Goal: Find specific page/section: Find specific page/section

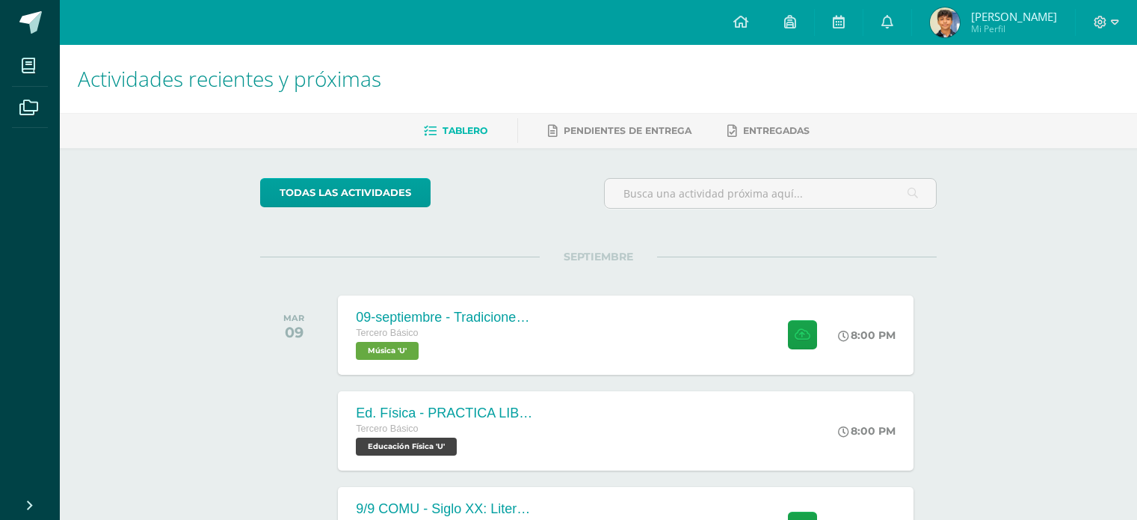
scroll to position [427, 0]
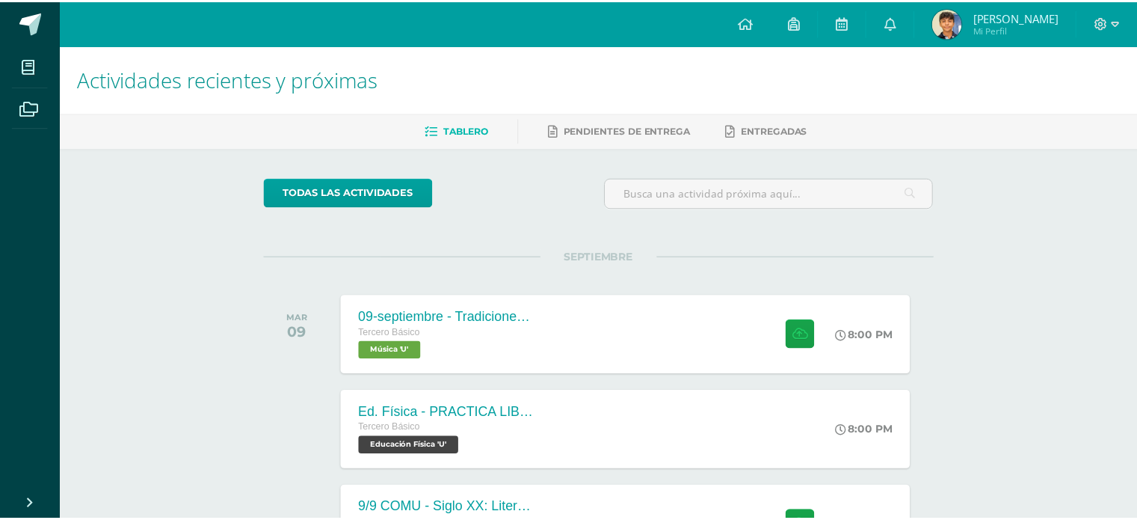
scroll to position [395, 0]
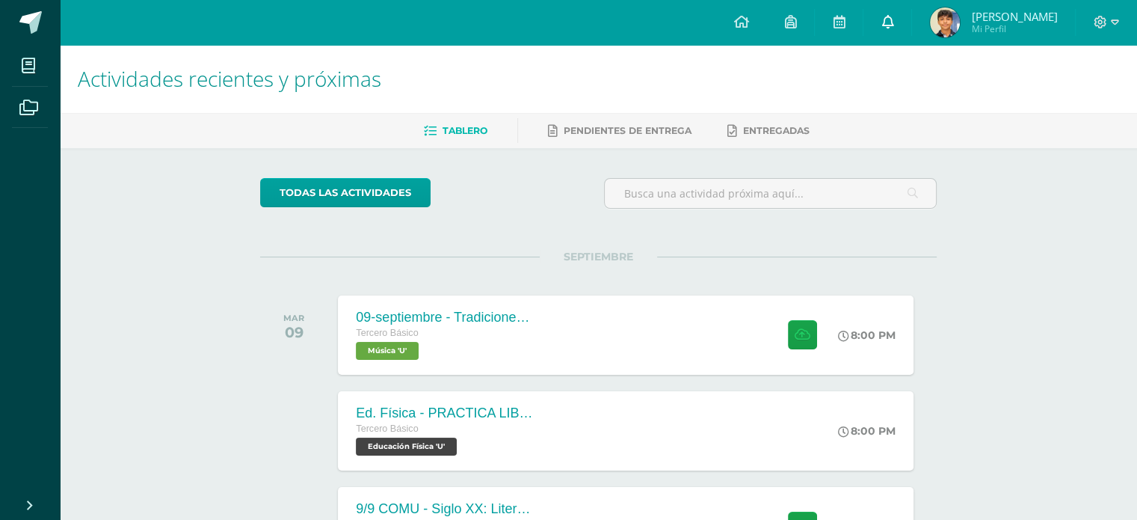
click at [894, 21] on icon at bounding box center [888, 21] width 12 height 13
